Goal: Navigation & Orientation: Find specific page/section

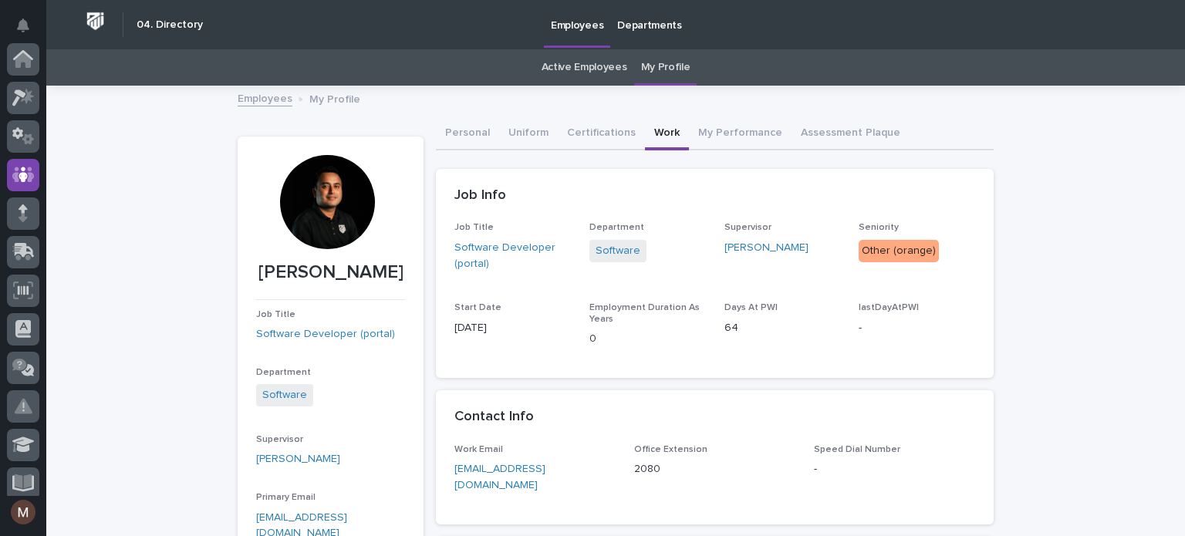
scroll to position [116, 0]
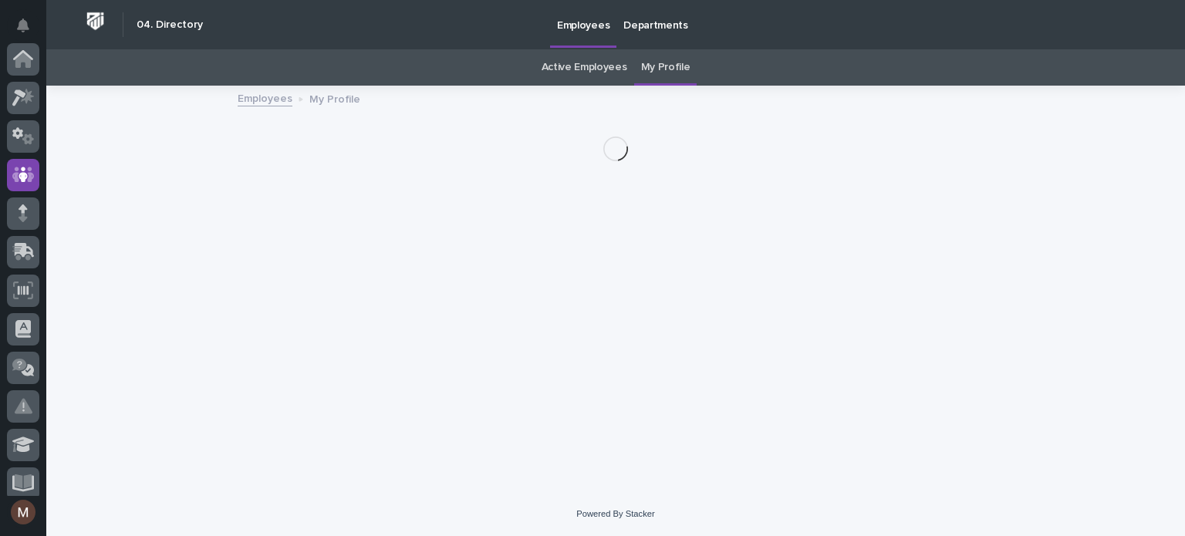
scroll to position [116, 0]
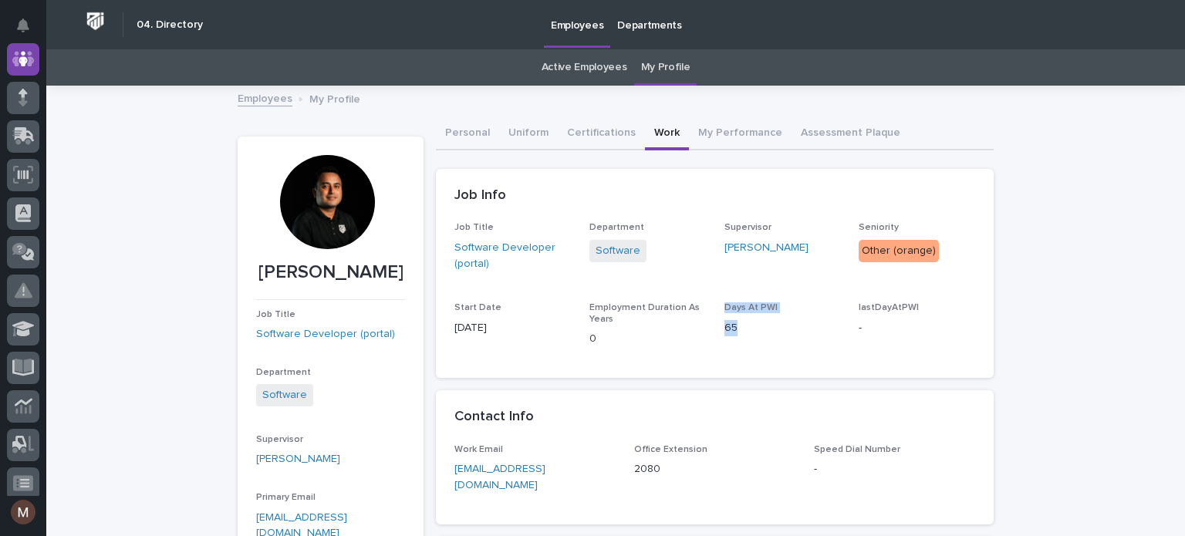
drag, startPoint x: 715, startPoint y: 299, endPoint x: 747, endPoint y: 342, distance: 54.0
click at [747, 342] on div "Job Title Software Developer (portal) Department Software Supervisor [PERSON_NA…" at bounding box center [715, 290] width 521 height 137
click at [812, 349] on span "Days At PWI 65" at bounding box center [783, 331] width 117 height 57
drag, startPoint x: 722, startPoint y: 311, endPoint x: 769, endPoint y: 345, distance: 58.0
click at [769, 345] on div "Job Title Software Developer (portal) Department Software Supervisor Jason Mill…" at bounding box center [715, 290] width 521 height 137
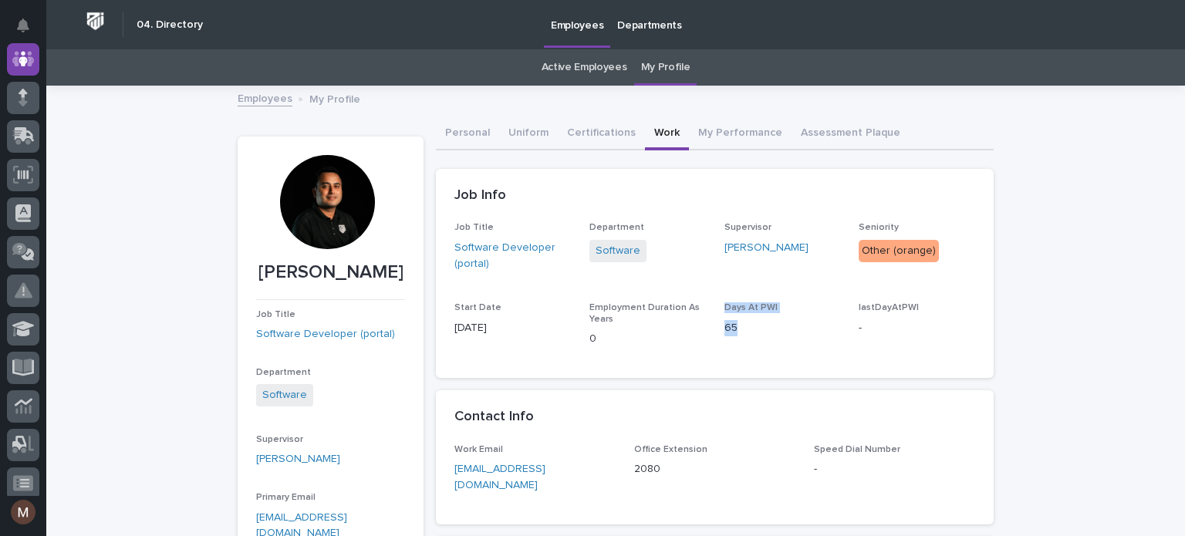
click at [813, 335] on p "65" at bounding box center [783, 328] width 117 height 16
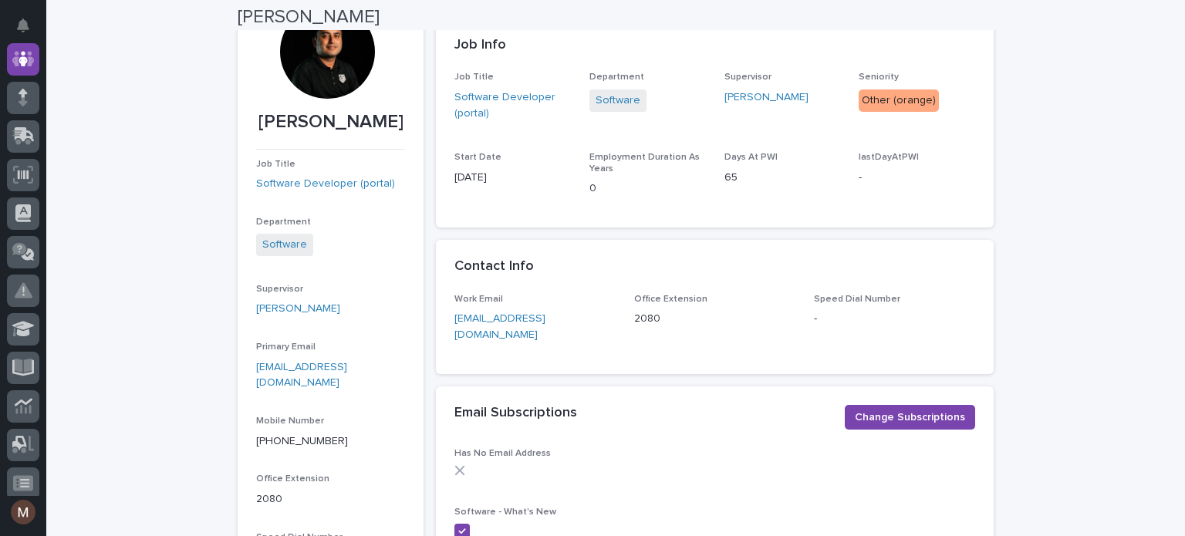
scroll to position [154, 0]
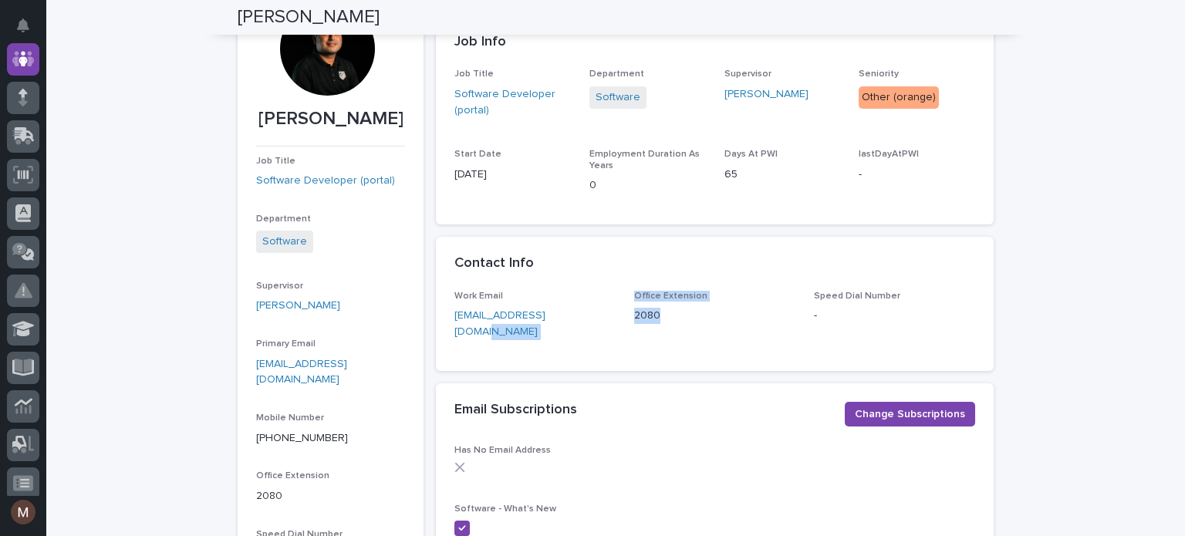
drag, startPoint x: 615, startPoint y: 309, endPoint x: 698, endPoint y: 348, distance: 91.5
click at [698, 348] on div "Work Email mneupane@pwiworks.com Office Extension 2080 Speed Dial Number -" at bounding box center [715, 331] width 558 height 80
click at [732, 308] on p "2080" at bounding box center [714, 316] width 161 height 16
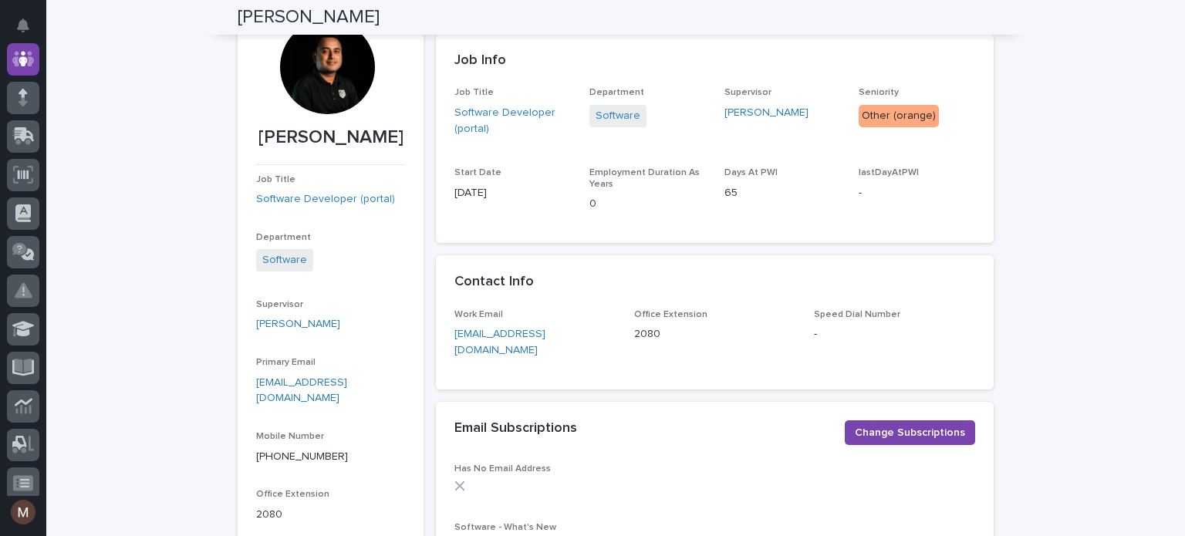
scroll to position [132, 0]
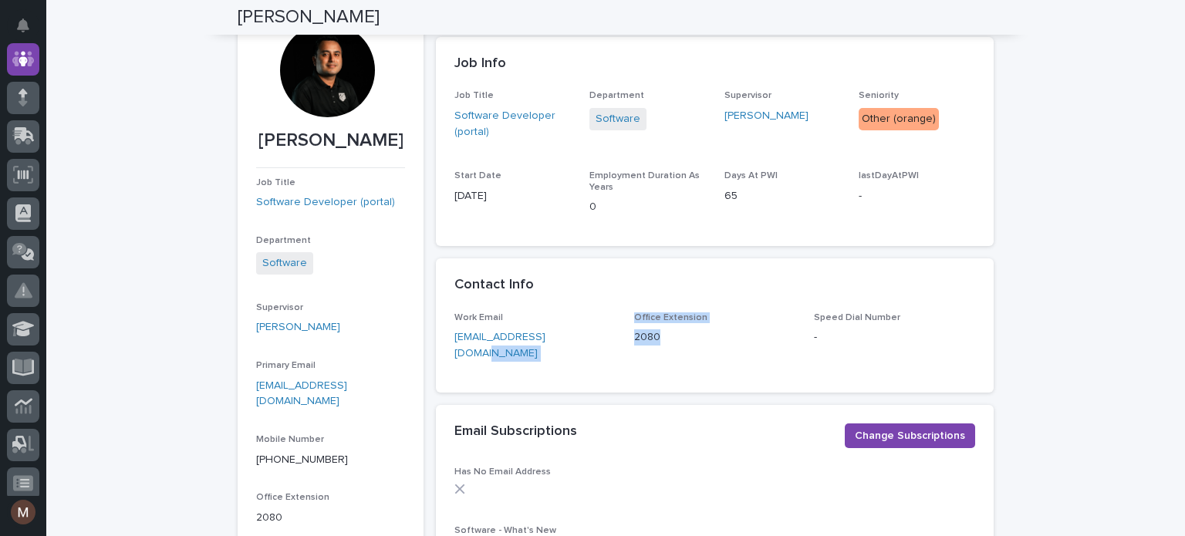
drag, startPoint x: 617, startPoint y: 335, endPoint x: 698, endPoint y: 344, distance: 82.3
click at [698, 344] on div "Work Email mneupane@pwiworks.com Office Extension 2080 Speed Dial Number -" at bounding box center [715, 344] width 521 height 62
click at [746, 328] on div "2080" at bounding box center [714, 335] width 161 height 19
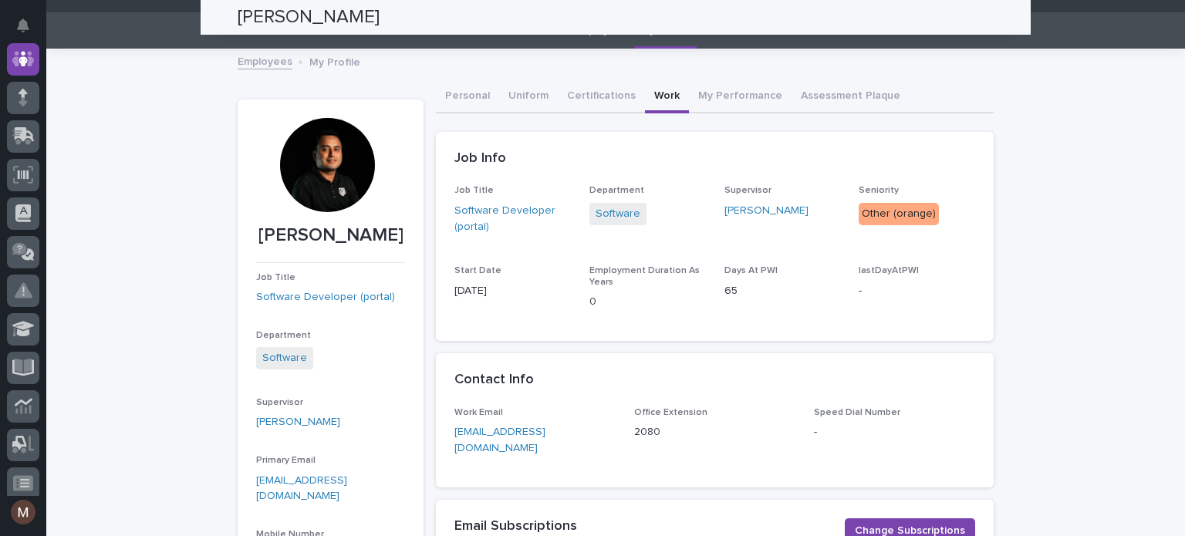
scroll to position [0, 0]
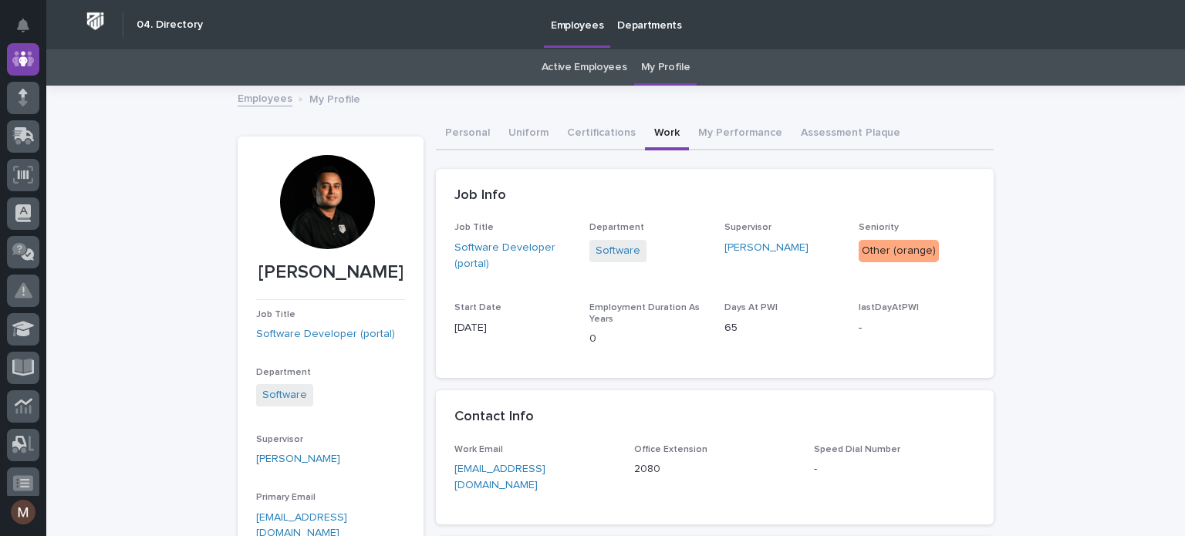
click at [593, 70] on link "Active Employees" at bounding box center [585, 67] width 86 height 36
